Goal: Task Accomplishment & Management: Complete application form

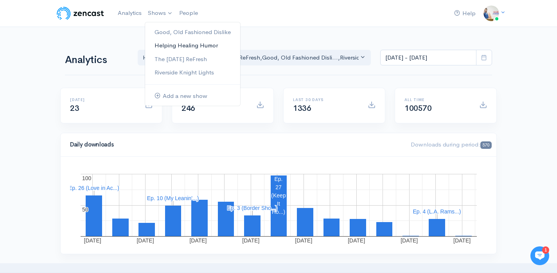
click at [170, 47] on link "Helping Healing Humor" at bounding box center [192, 46] width 95 height 14
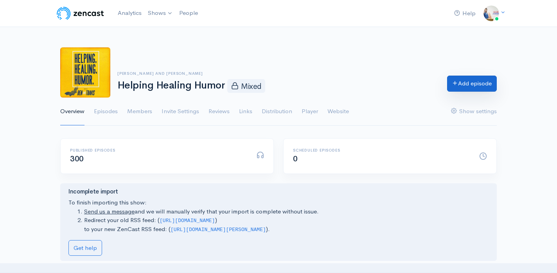
click at [458, 91] on link "Add episode" at bounding box center [472, 83] width 50 height 16
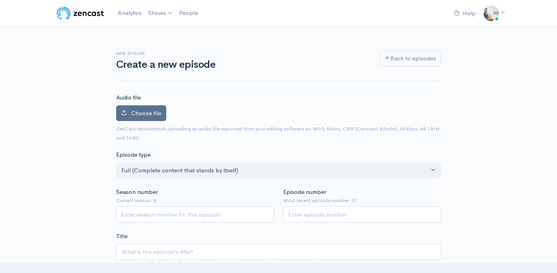
click at [163, 118] on label "Choose file" at bounding box center [141, 113] width 50 height 16
click at [0, 0] on input "Choose file" at bounding box center [0, 0] width 0 height 0
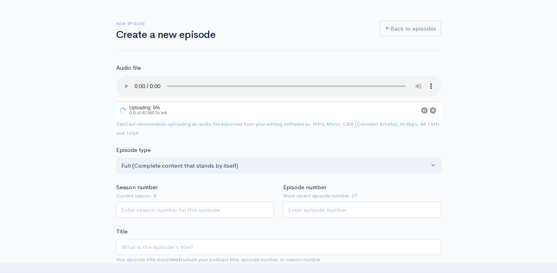
scroll to position [48, 0]
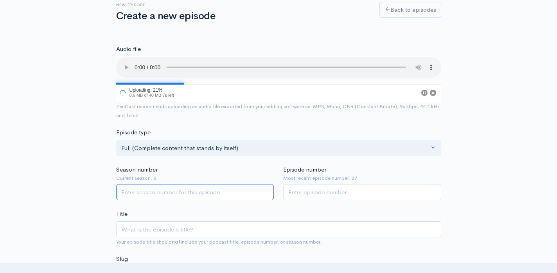
click at [188, 190] on input "Season number" at bounding box center [195, 192] width 158 height 16
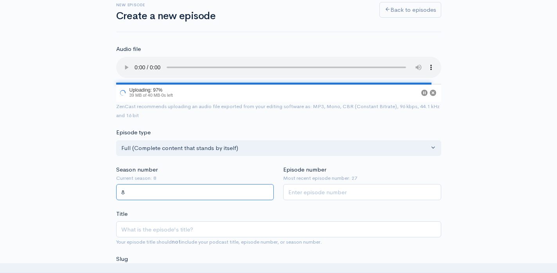
type input "8"
click at [291, 192] on input "Episode number" at bounding box center [362, 192] width 158 height 16
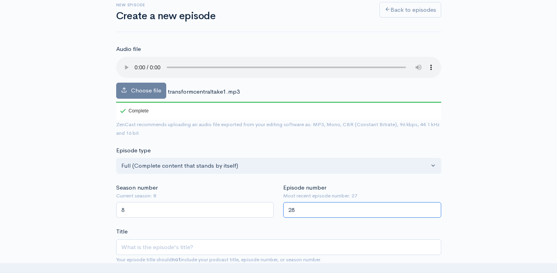
type input "28"
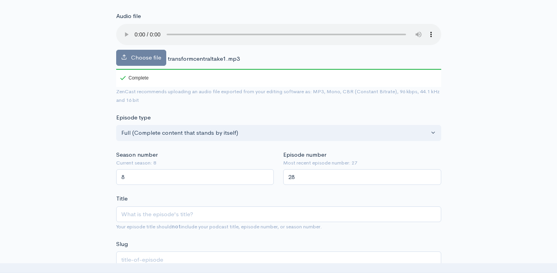
scroll to position [83, 0]
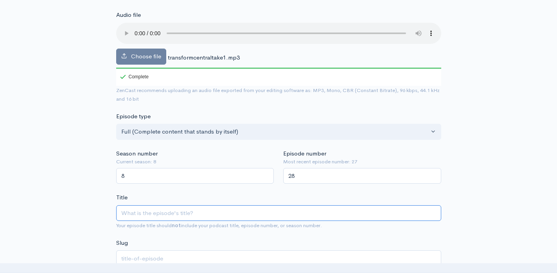
click at [302, 217] on input "Title" at bounding box center [278, 213] width 325 height 16
type input "T"
type input "t"
type input "Tra"
type input "tra"
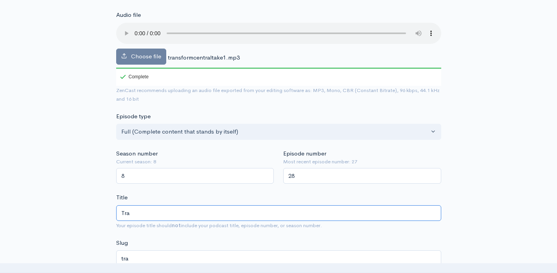
type input "Tran"
type input "tran"
type input "Trans"
type input "trans"
type input "Transf"
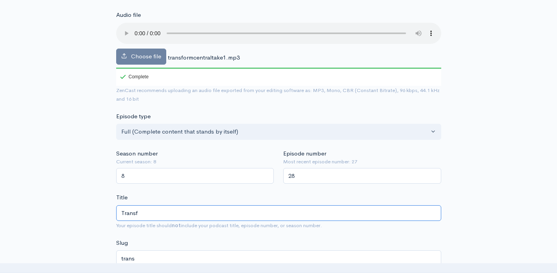
type input "transf"
type input "Transfor"
type input "transfor"
type input "Transform"
type input "transform"
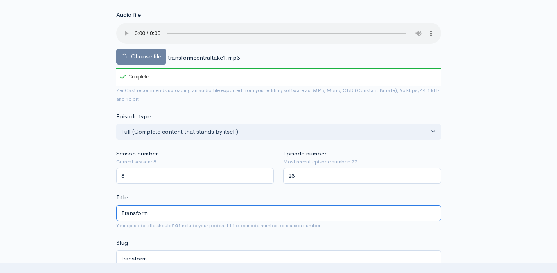
type input "Transform C"
type input "transform-c"
type input "Transform Cen"
type input "transform-cen"
type input "Transform Cente"
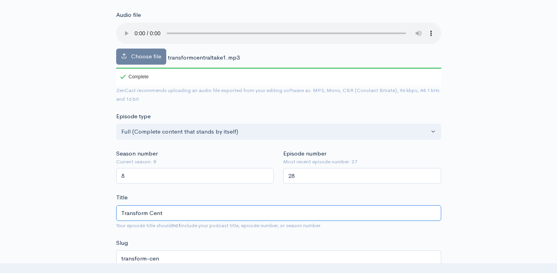
type input "transform-cent"
type input "Transform Center"
type input "transform-center"
type input "Transform Centera"
type input "transform-centera"
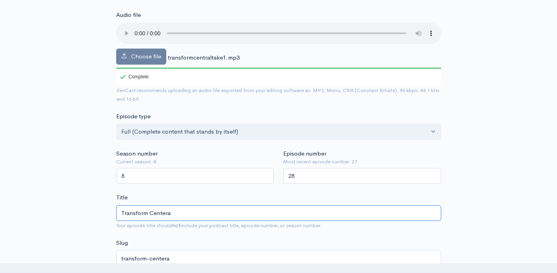
type input "Transform Center"
type input "transform-center"
type input "Transform Cente"
type input "transform-cente"
type input "Transform Cent"
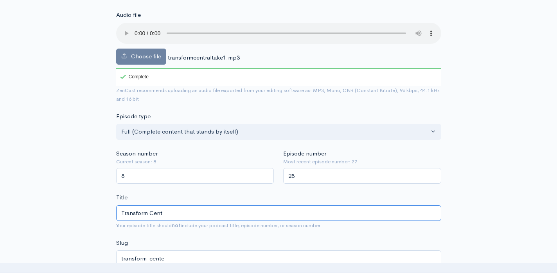
type input "transform-cent"
type input "Transform Centra"
type input "transform-centra"
type input "Transform Central"
type input "transform-central"
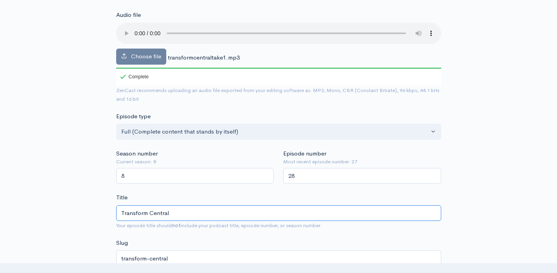
type input "Transform Central w"
type input "transform-central-w"
type input "Transform Central wit"
type input "transform-central-wit"
type input "Transform Central with"
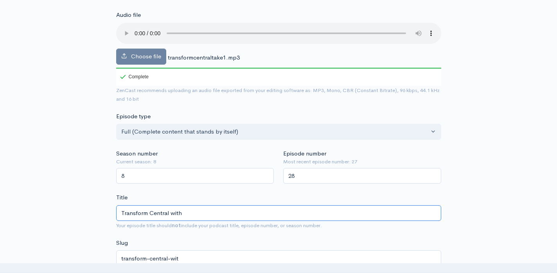
type input "transform-central-with"
type input "Transform Central with jo"
type input "transform-central-with-jo"
type input "Transform Central with j"
type input "transform-central-with-j"
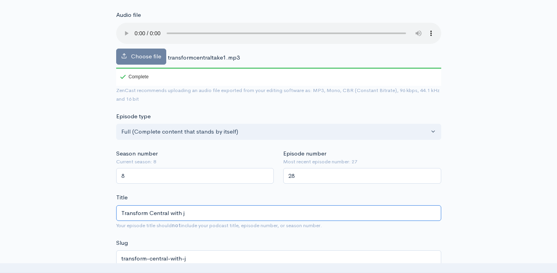
type input "Transform Central with"
type input "transform-central-with"
type input "Transform Central with J"
type input "transform-central-with-j"
type input "Transform Central with Jas"
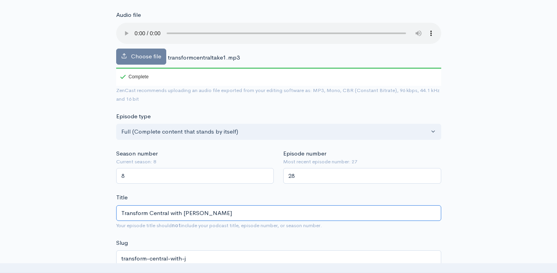
type input "transform-central-with-jas"
type input "Transform Central with Jason"
type input "transform-central-with-jason"
type input "Transform Central with Jason J"
type input "transform-central-with-jason-j"
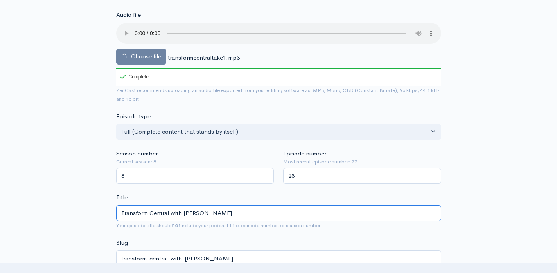
type input "Transform Central with Jason Jo"
type input "transform-central-with-jason-jo"
type input "Transform Central with Jason Jon"
type input "transform-central-with-jason-jon"
type input "Transform Central with Jason Jonh"
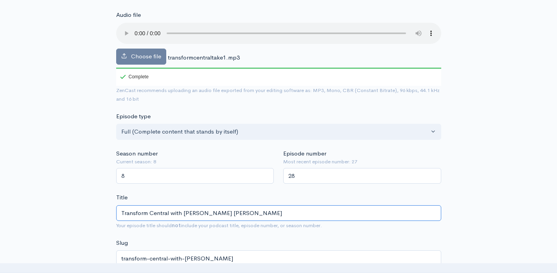
type input "transform-central-with-jason-jonh"
type input "Transform Central with Jason Jonhs"
type input "transform-central-with-jason-jonhs"
type input "Transform Central with Jason Jonh"
type input "transform-central-with-jason-jonh"
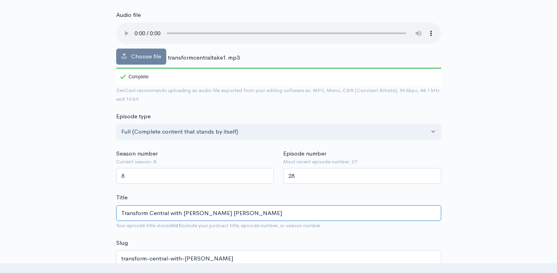
type input "Transform Central with Jason Jon"
type input "transform-central-with-jason-jon"
type input "Transform Central with Jason Jo"
type input "transform-central-with-jason-jo"
type input "Transform Central with Jason Joh"
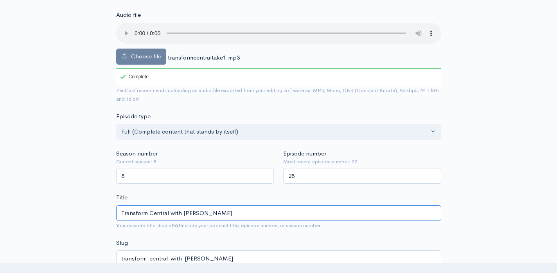
type input "transform-central-with-jason-joh"
type input "Transform Central with Jason John"
type input "transform-central-with-jason-john"
type input "Transform Central with Jason Johnso"
type input "transform-central-with-jason-johnso"
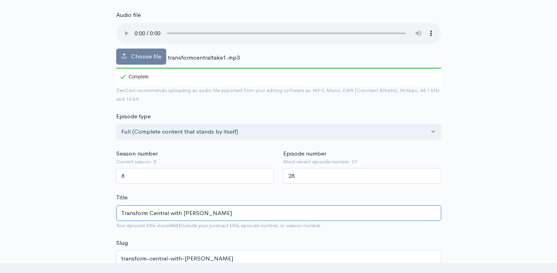
type input "Transform Central with [PERSON_NAME]"
type input "transform-central-with-[PERSON_NAME]"
type input "Transform Central with [PERSON_NAME]"
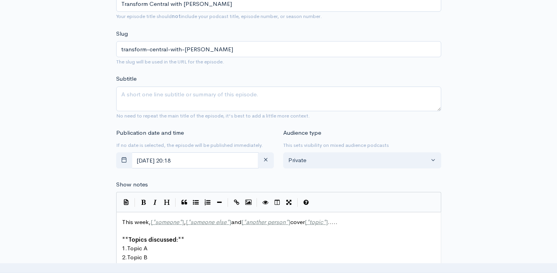
scroll to position [292, 0]
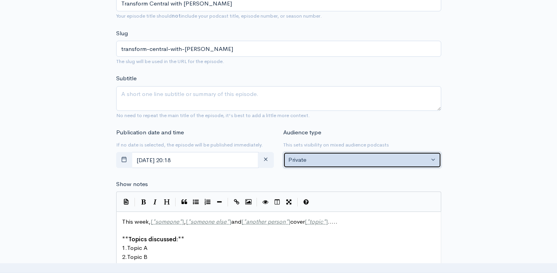
click at [308, 160] on div "Private" at bounding box center [358, 159] width 140 height 9
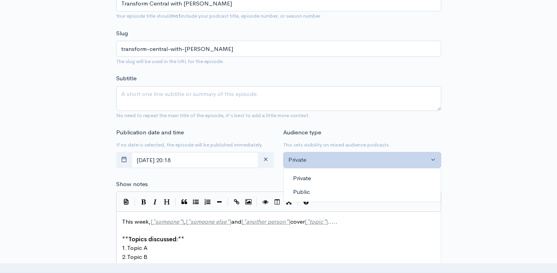
click at [303, 191] on span "Public" at bounding box center [301, 191] width 17 height 9
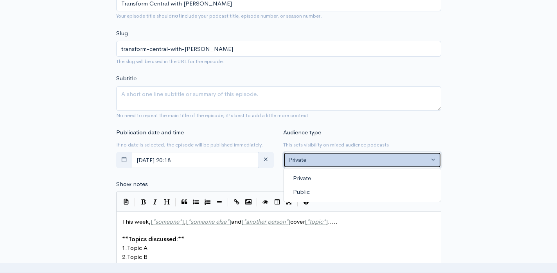
select select "0"
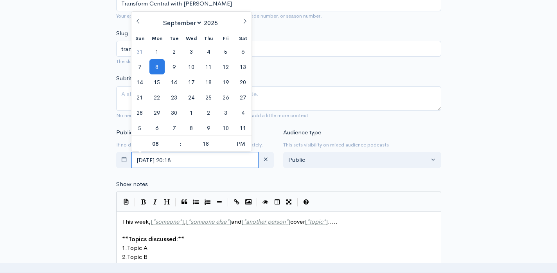
click at [224, 155] on input "September, 08 2025 20:18" at bounding box center [194, 160] width 127 height 16
click at [173, 70] on span "9" at bounding box center [174, 66] width 15 height 15
type input "September, 09 2025 20:18"
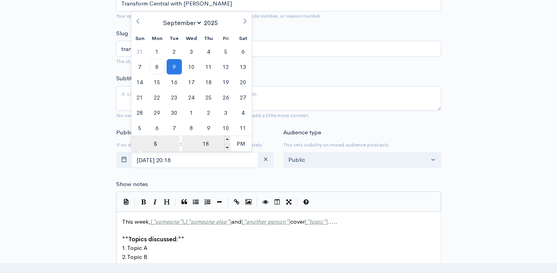
type input "5"
type input "September, 09 2025 17:18"
type input "05"
click at [206, 145] on input "18" at bounding box center [206, 144] width 48 height 16
type input "00"
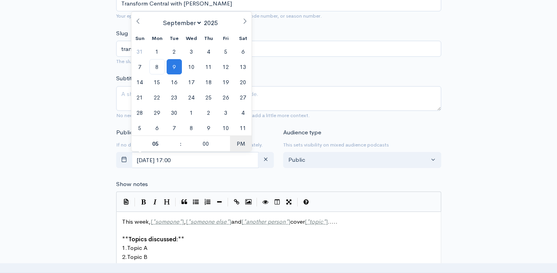
click at [243, 143] on span "PM" at bounding box center [241, 144] width 22 height 16
type input "[DATE] 05:00"
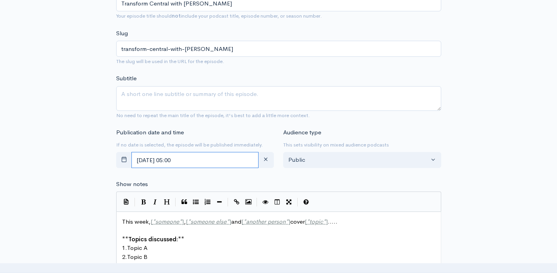
click at [218, 165] on input "[DATE] 05:00" at bounding box center [194, 160] width 127 height 16
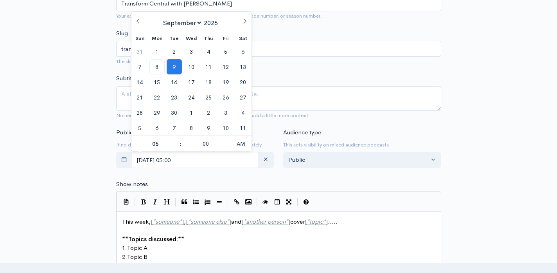
click at [451, 84] on div "New episode Create a new episode Back to episodes Audio file Choose file transf…" at bounding box center [279, 206] width 446 height 943
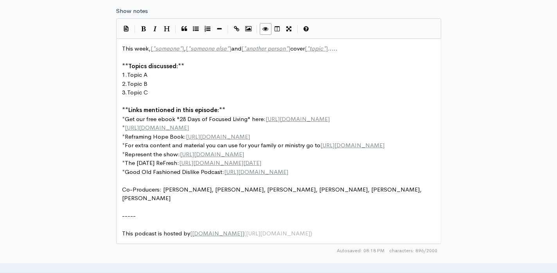
scroll to position [466, 0]
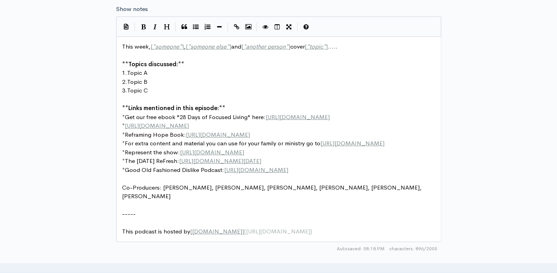
click at [188, 197] on span "Co-Producers: Justin B., Doris C., Rhonda F., Scott K., Mary H., Scott B." at bounding box center [272, 191] width 301 height 16
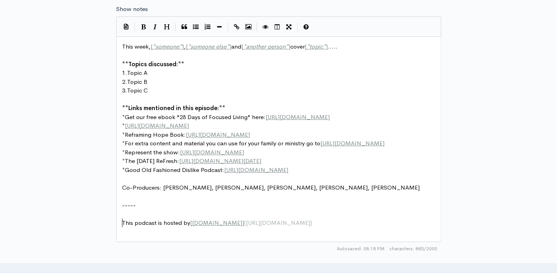
click at [267, 218] on pre "​" at bounding box center [278, 213] width 316 height 9
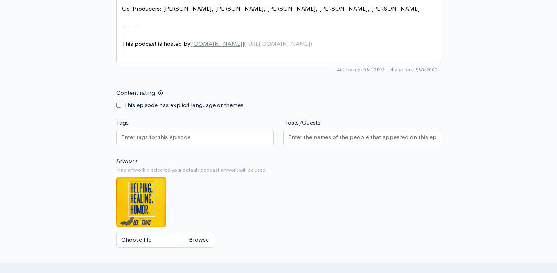
scroll to position [647, 0]
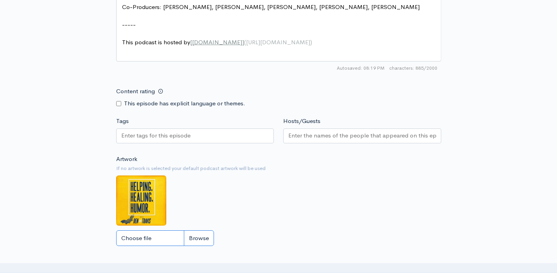
click at [152, 237] on input "Choose file" at bounding box center [165, 238] width 98 height 16
type input "C:\fakepath\Black Modern Talk Podcast Cover (2).png"
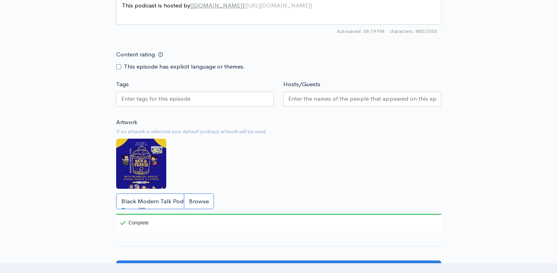
scroll to position [683, 0]
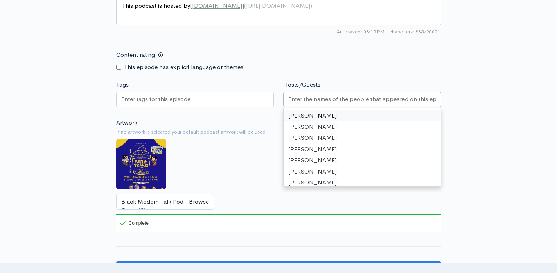
click at [297, 102] on input "Hosts/Guests" at bounding box center [362, 99] width 148 height 9
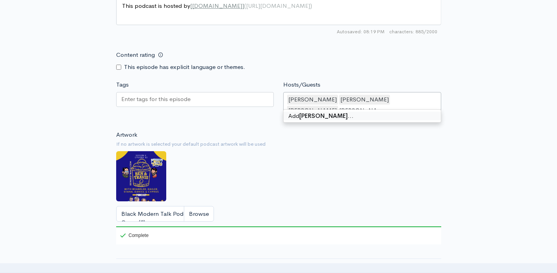
type input "[PERSON_NAME]"
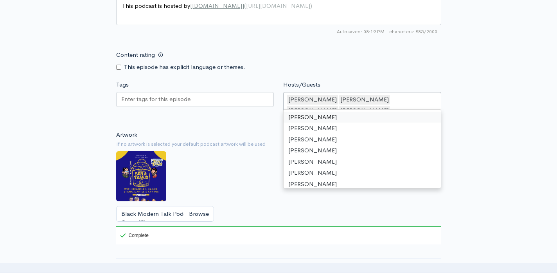
click at [226, 130] on div "Artwork If no artwork is selected your default podcast artwork will be used Bla…" at bounding box center [278, 187] width 325 height 114
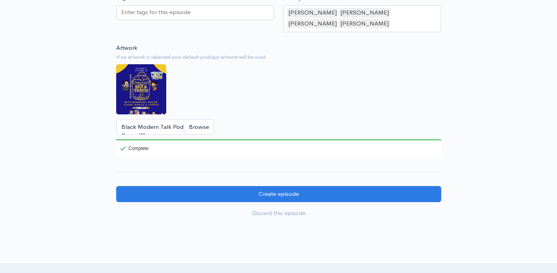
scroll to position [770, 0]
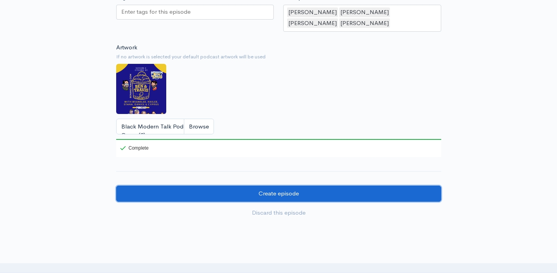
click at [229, 188] on input "Create episode" at bounding box center [278, 193] width 325 height 16
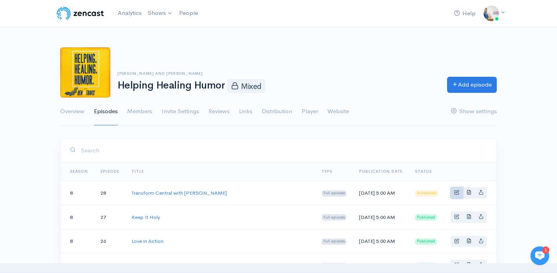
click at [455, 194] on span "Basic example" at bounding box center [456, 191] width 5 height 5
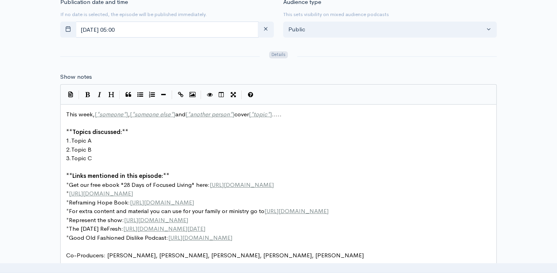
scroll to position [3, 0]
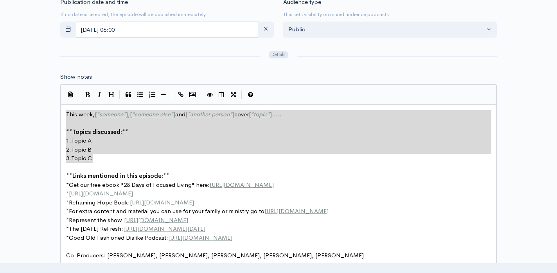
drag, startPoint x: 96, startPoint y: 160, endPoint x: 61, endPoint y: 112, distance: 59.4
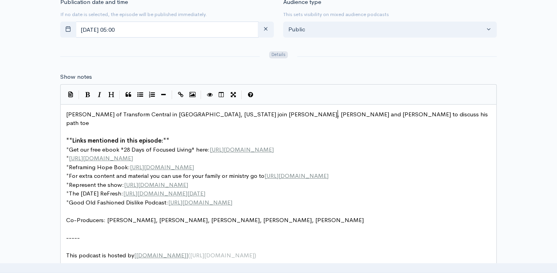
type textarea "Jason Johnson of Transform Central in Dothan, Alabama join Ben, Travis and Will…"
type textarea "Jesus and the work in"
type textarea "e discipleship bo"
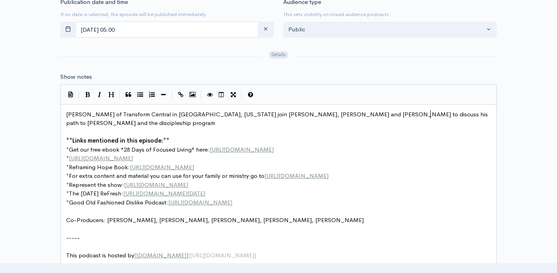
type textarea "program of"
type textarea "pro"
type textarea "how hehe"
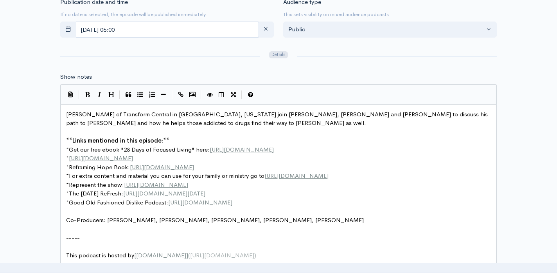
scroll to position [3, 163]
type textarea "helps those addicted to drugs find their way to Jesus as well. Get more informa…"
type textarea "bout Transfor"
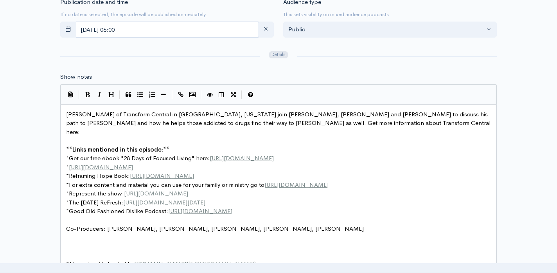
scroll to position [3, 42]
type textarea "m Central here:"
paste textarea
type textarea "or here:"
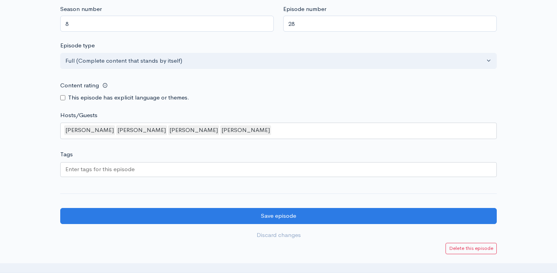
scroll to position [711, 0]
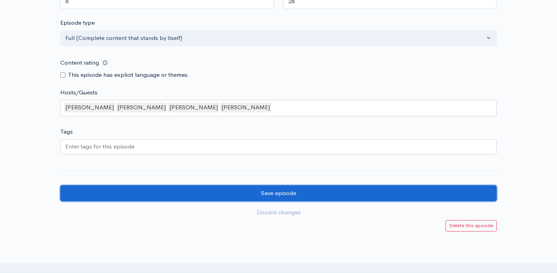
click at [145, 191] on input "Save episode" at bounding box center [278, 193] width 436 height 16
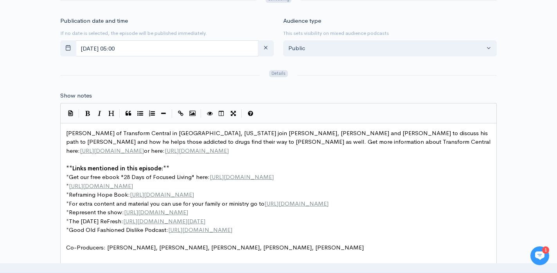
scroll to position [771, 0]
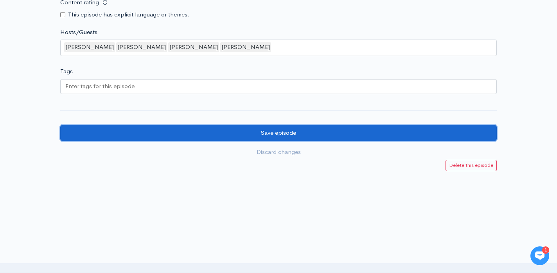
click at [269, 136] on input "Save episode" at bounding box center [278, 133] width 436 height 16
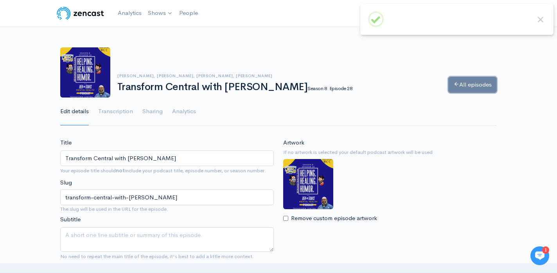
click at [470, 84] on link "All episodes" at bounding box center [472, 85] width 48 height 16
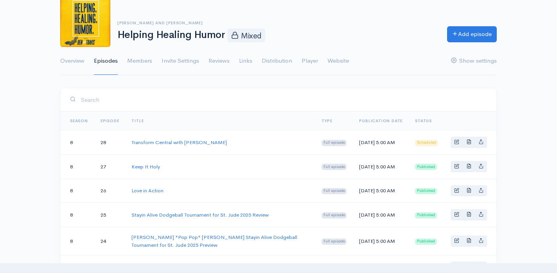
scroll to position [55, 0]
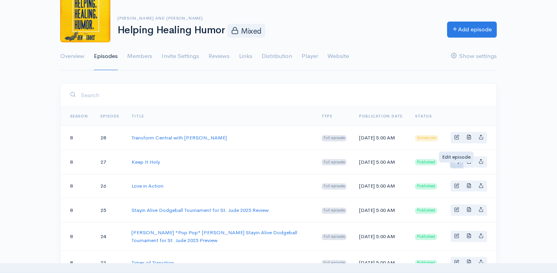
click at [456, 163] on span "Basic example" at bounding box center [456, 160] width 5 height 5
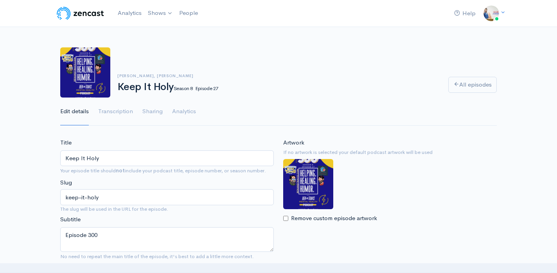
click at [454, 167] on div "Artwork If no artwork is selected your default podcast artwork will be used Rem…" at bounding box center [390, 180] width 214 height 84
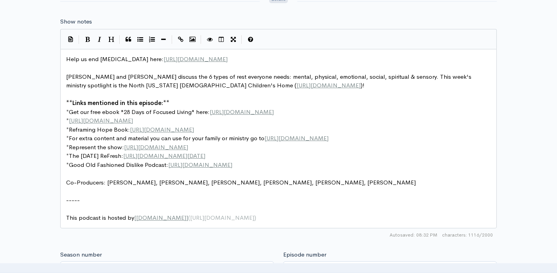
scroll to position [3, 0]
type textarea "Help us end [MEDICAL_DATA] here: [URL][DOMAIN_NAME]"
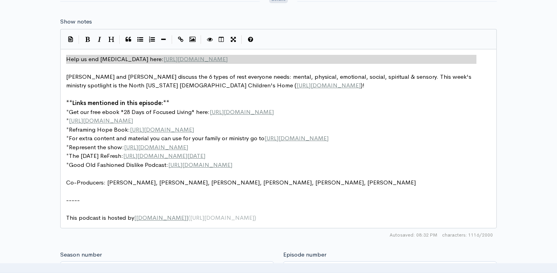
drag, startPoint x: 479, startPoint y: 58, endPoint x: 50, endPoint y: 61, distance: 428.6
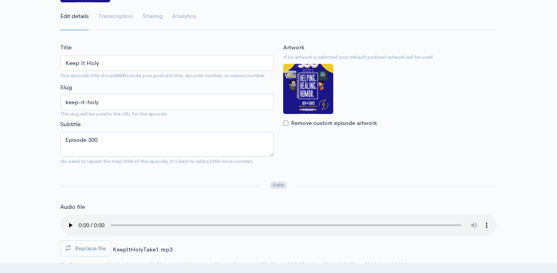
scroll to position [0, 0]
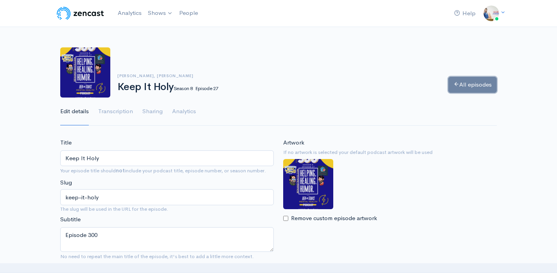
click at [465, 84] on link "All episodes" at bounding box center [472, 85] width 48 height 16
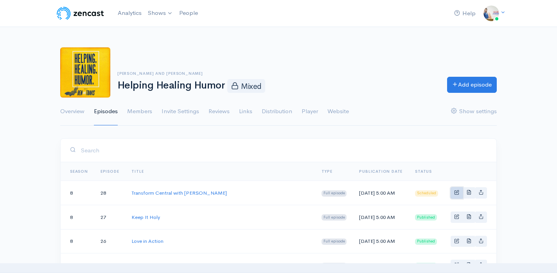
click at [455, 198] on link "Basic example" at bounding box center [456, 192] width 12 height 11
click at [457, 194] on span "Basic example" at bounding box center [456, 191] width 5 height 5
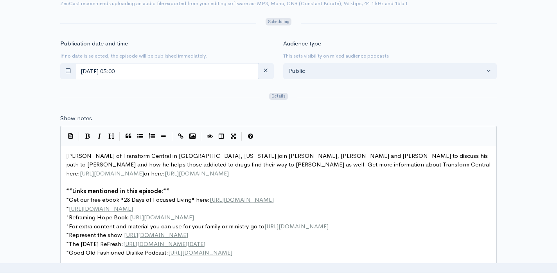
click at [67, 157] on span "Jason Johnson of Transform Central in Dothan, Alabama join Ben, Travis and Will…" at bounding box center [279, 164] width 426 height 25
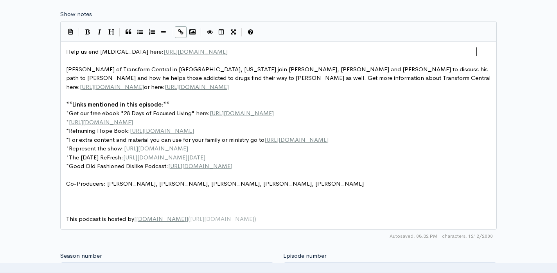
click at [113, 130] on span "Reframing Hope Book:" at bounding box center [99, 130] width 61 height 7
type textarea "or the Adventr"
type textarea "ures"
type textarea "Our"
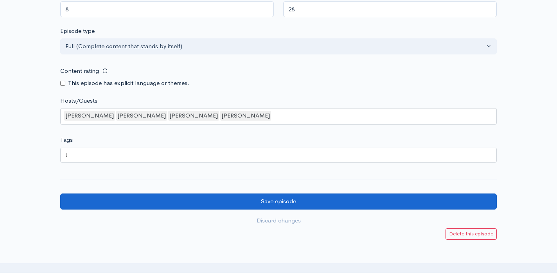
type textarea "s"
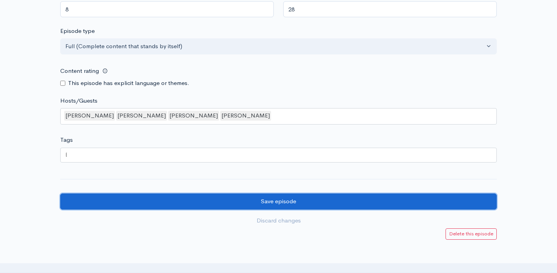
click at [236, 195] on input "Save episode" at bounding box center [278, 201] width 436 height 16
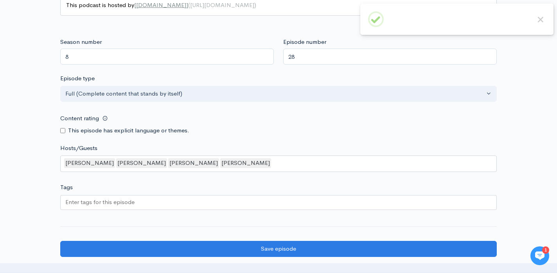
scroll to position [743, 0]
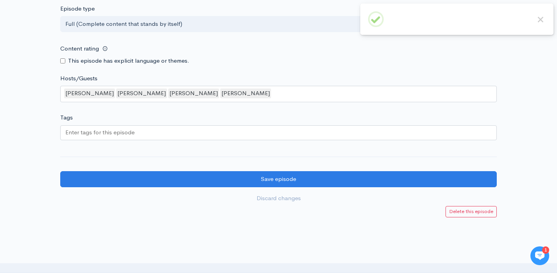
click at [170, 130] on div at bounding box center [278, 132] width 436 height 15
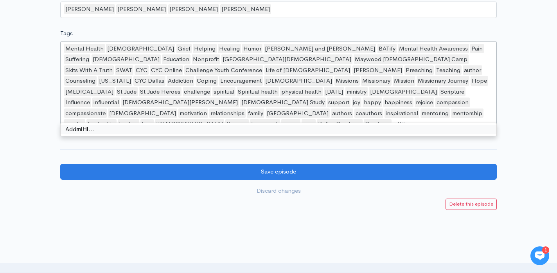
scroll to position [0, 0]
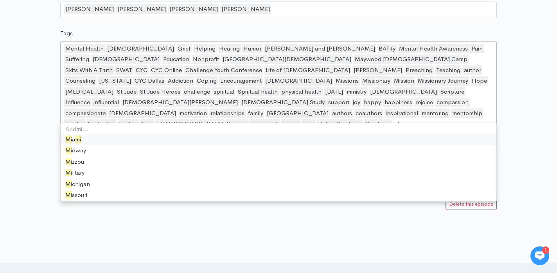
type input "m"
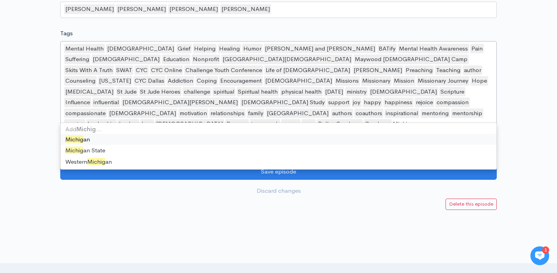
type input "[US_STATE]"
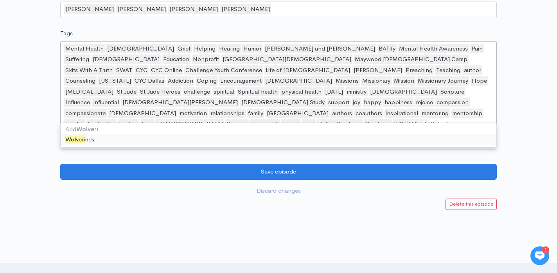
type input "Wolverines"
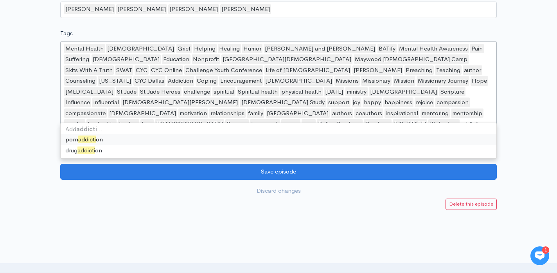
type input "addiction"
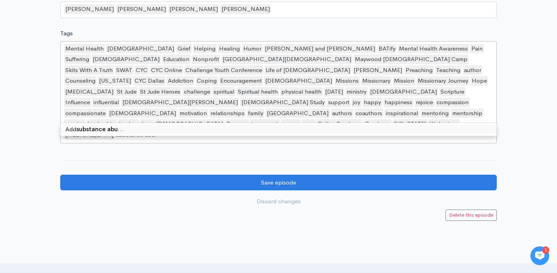
type input "substance abuse"
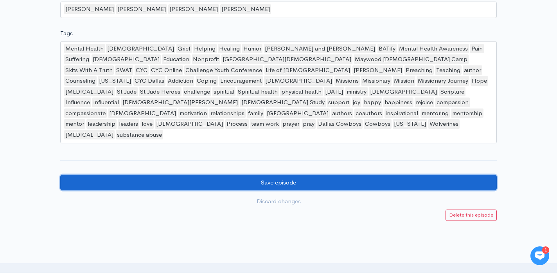
click at [109, 174] on input "Save episode" at bounding box center [278, 182] width 436 height 16
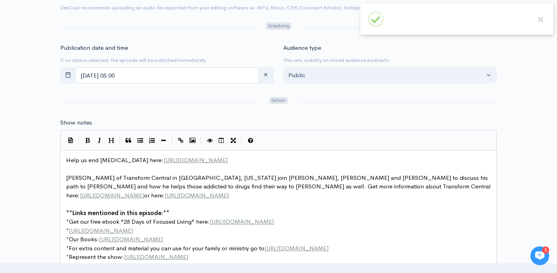
scroll to position [353, 0]
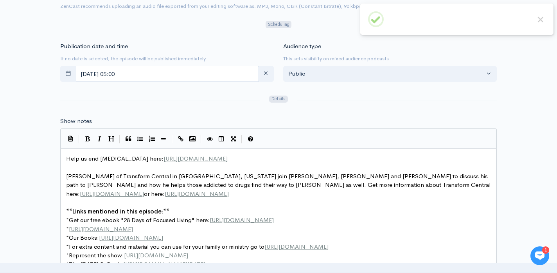
click at [68, 159] on span "Help us end [MEDICAL_DATA] here: [URL][DOMAIN_NAME]" at bounding box center [146, 157] width 161 height 7
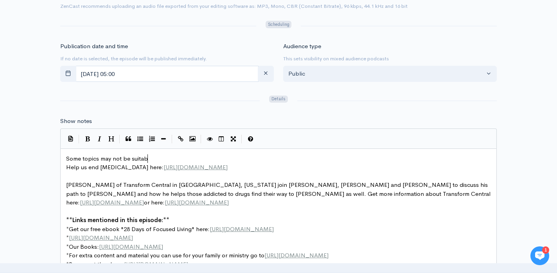
type textarea "Some topics may not be suitable"
type textarea "SOME TOPICS MAY NOT E"
type textarea "BE SUITABLE FOR YOUNG"
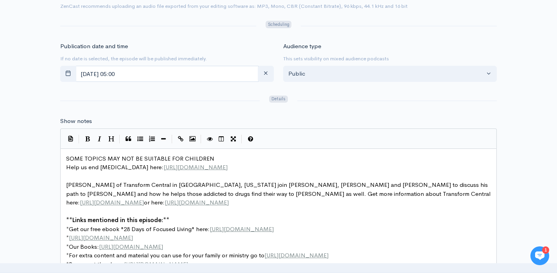
type textarea "CHILDREN."
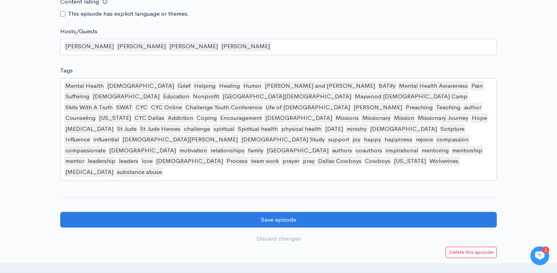
scroll to position [809, 0]
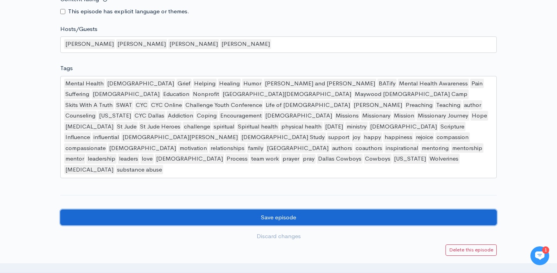
click at [129, 209] on input "Save episode" at bounding box center [278, 217] width 436 height 16
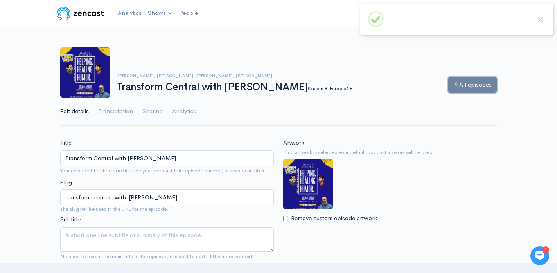
click at [473, 88] on link "All episodes" at bounding box center [472, 85] width 48 height 16
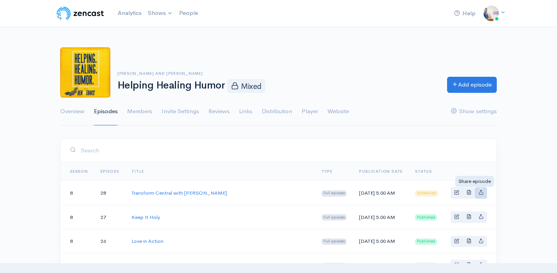
click at [483, 194] on icon "Basic example" at bounding box center [480, 191] width 5 height 5
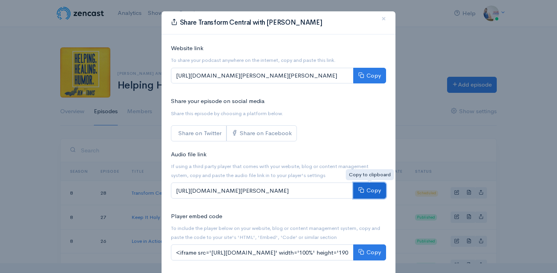
click at [366, 188] on button "Copy" at bounding box center [369, 190] width 33 height 16
click at [360, 194] on button "Copy" at bounding box center [369, 190] width 33 height 16
click at [386, 18] on button "×" at bounding box center [383, 19] width 23 height 22
